Goal: Information Seeking & Learning: Learn about a topic

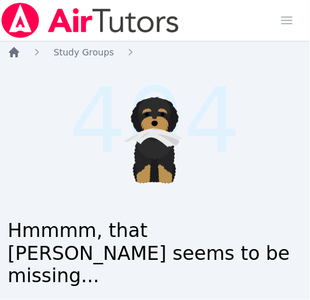
click at [18, 54] on icon "Breadcrumb" at bounding box center [14, 52] width 13 height 13
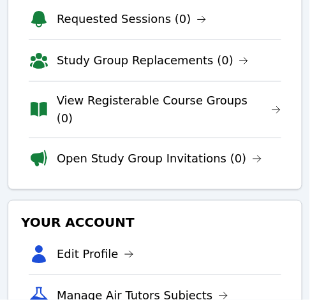
scroll to position [280, 0]
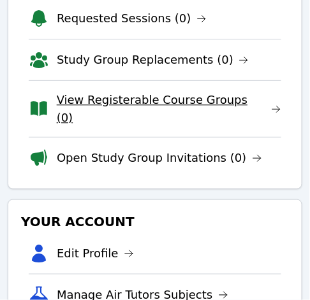
click at [172, 98] on link "View Registerable Course Groups (0)" at bounding box center [169, 109] width 225 height 36
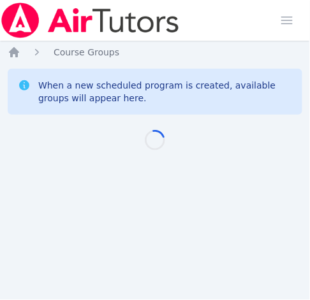
scroll to position [9, 0]
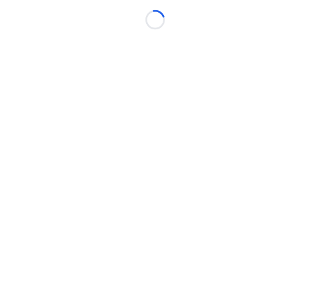
scroll to position [9, 0]
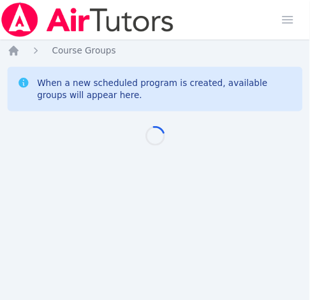
scroll to position [9, 0]
